Goal: Complete application form: Complete application form

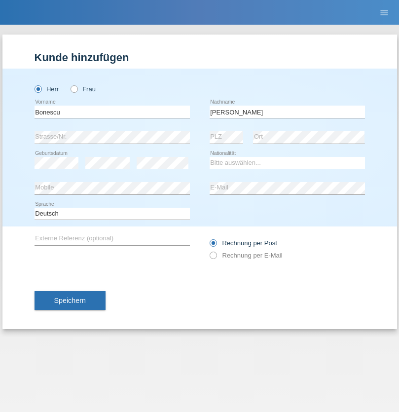
type input "[PERSON_NAME]"
select select "RO"
select select "C"
select select "28"
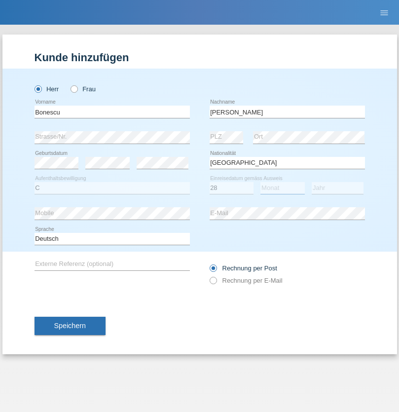
select select "08"
select select "2021"
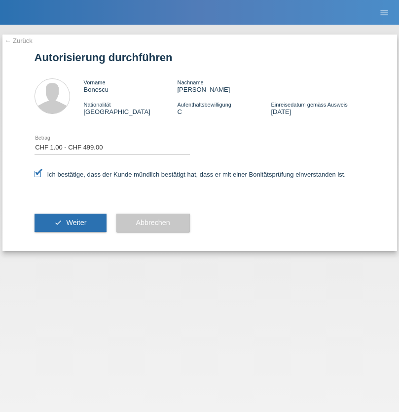
select select "1"
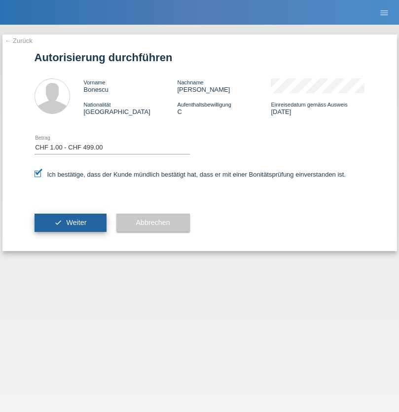
click at [70, 222] on span "Weiter" at bounding box center [76, 222] width 20 height 8
